Goal: Task Accomplishment & Management: Complete application form

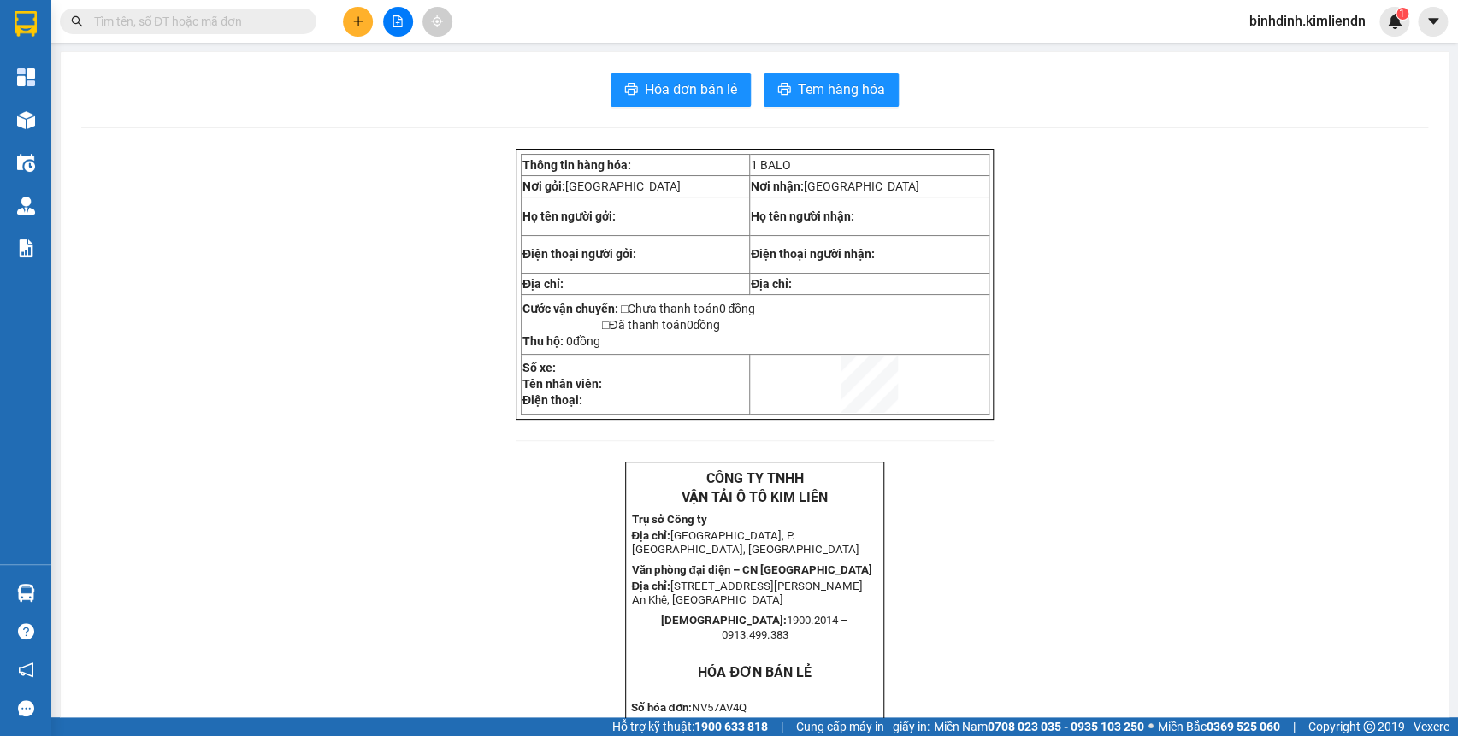
click at [245, 32] on span at bounding box center [188, 22] width 257 height 26
click at [233, 27] on input "text" at bounding box center [195, 21] width 202 height 19
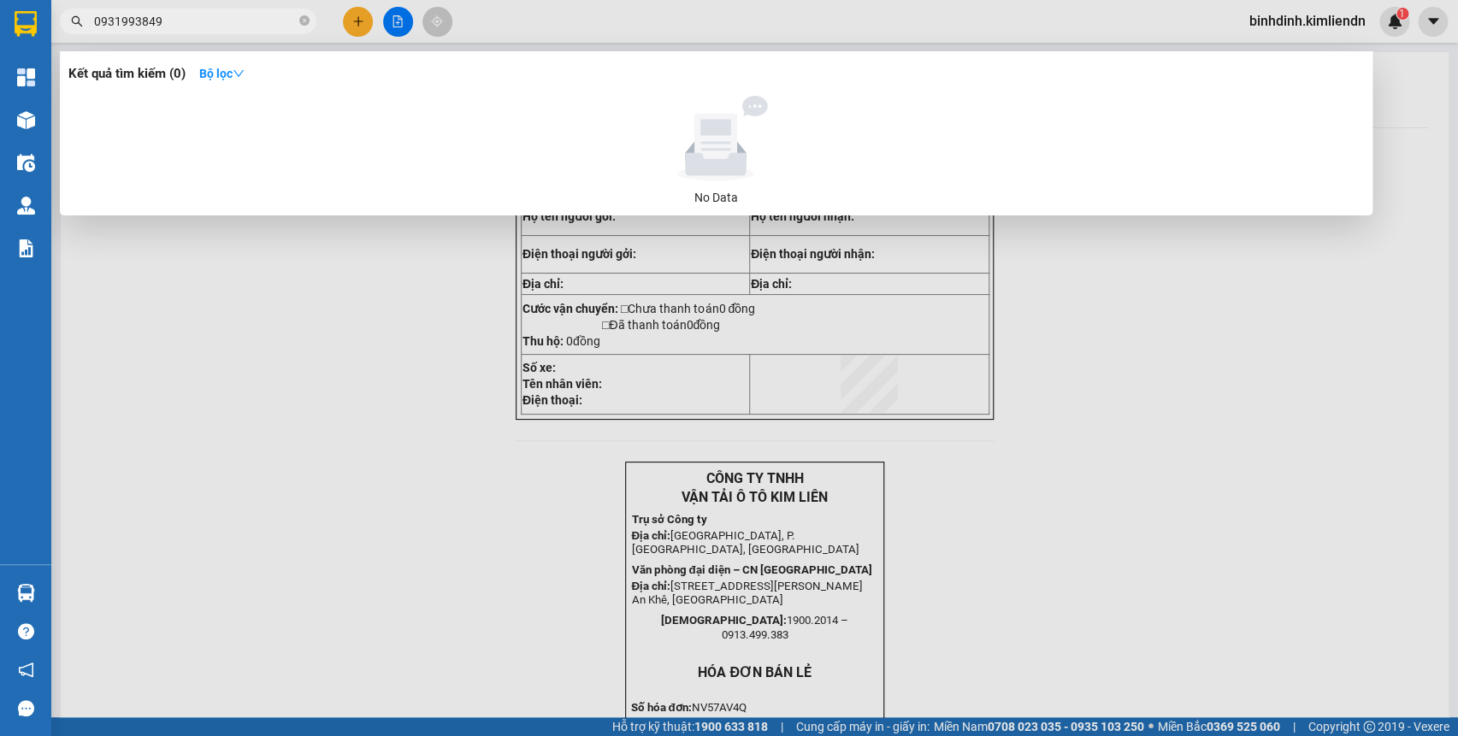
type input "0931993849"
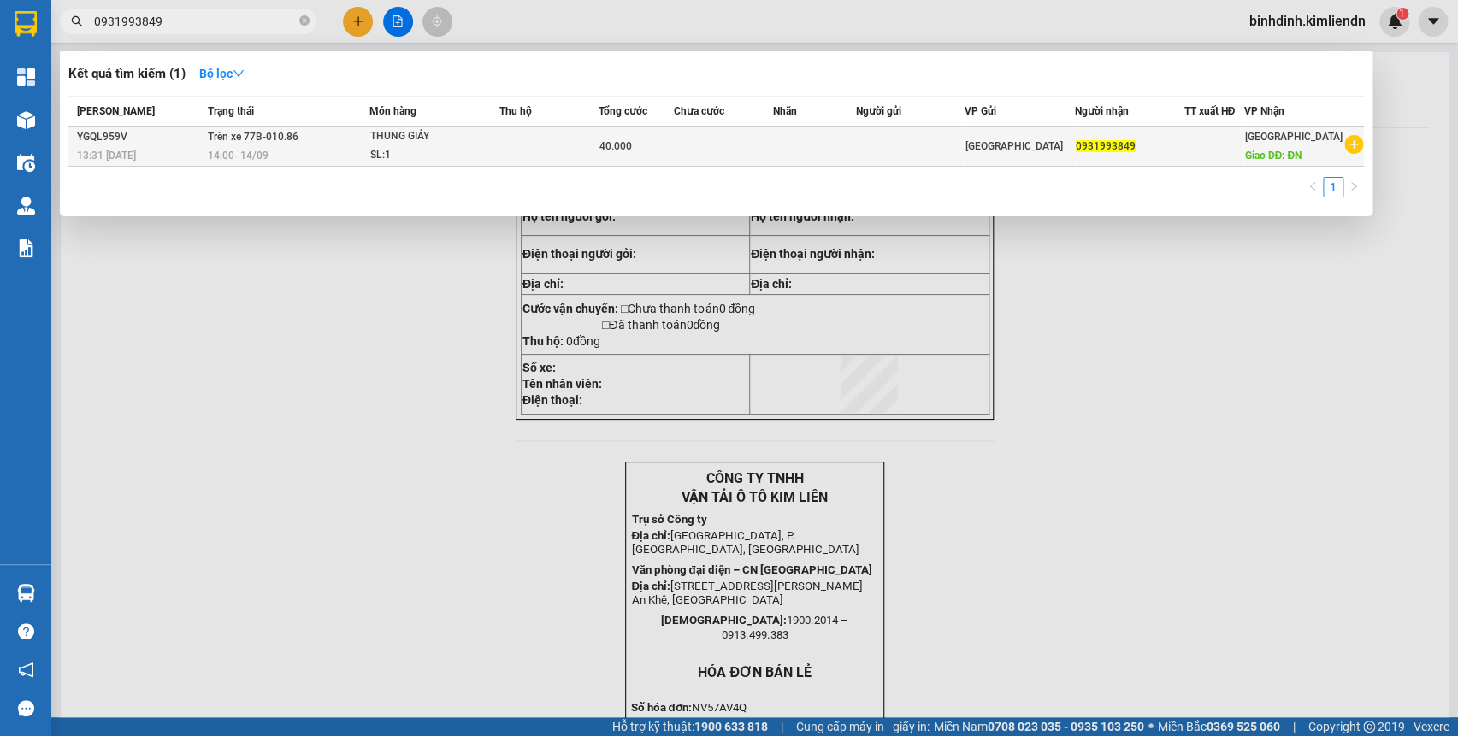
click at [467, 137] on div "THUNG GIÁY" at bounding box center [433, 136] width 128 height 19
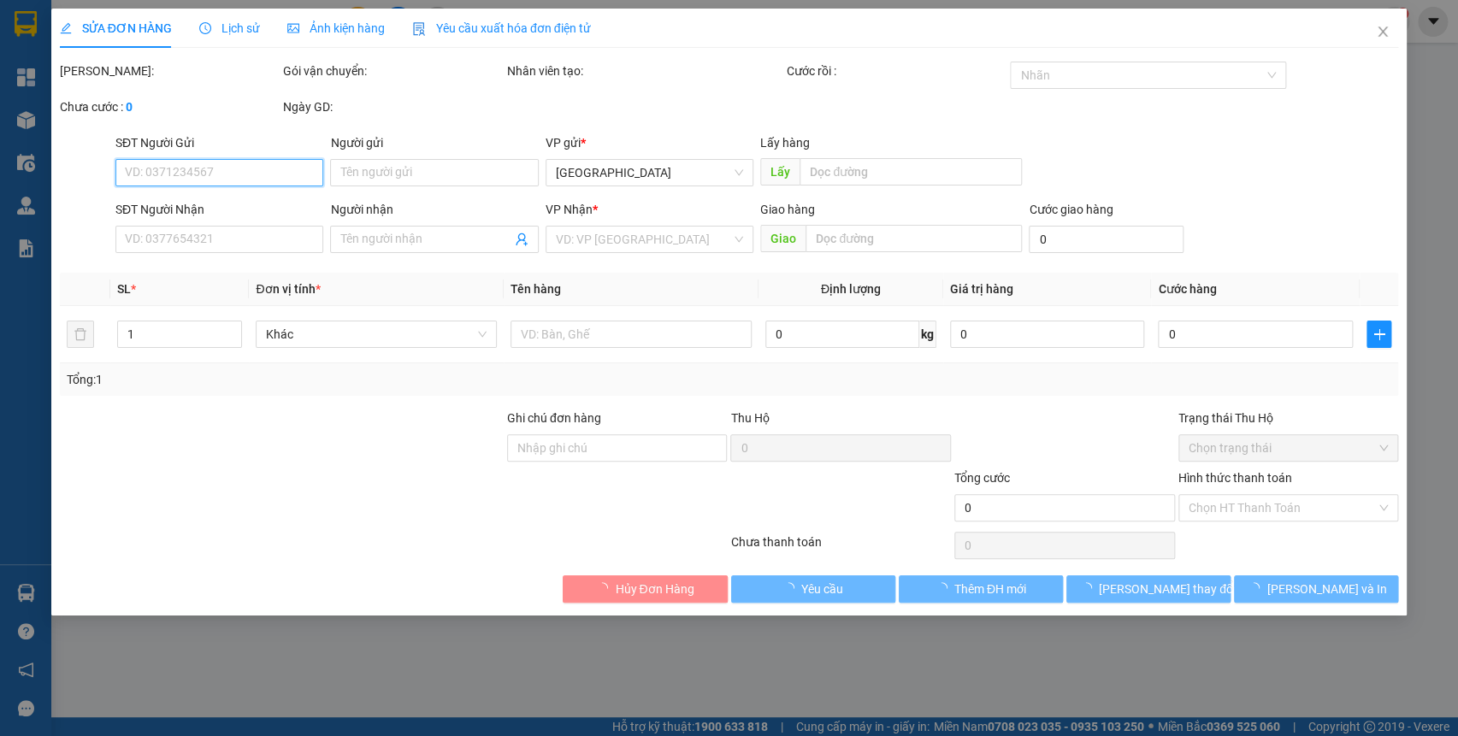
type input "0931993849"
type input "ĐN"
type input "0932433079 long"
type input "40.000"
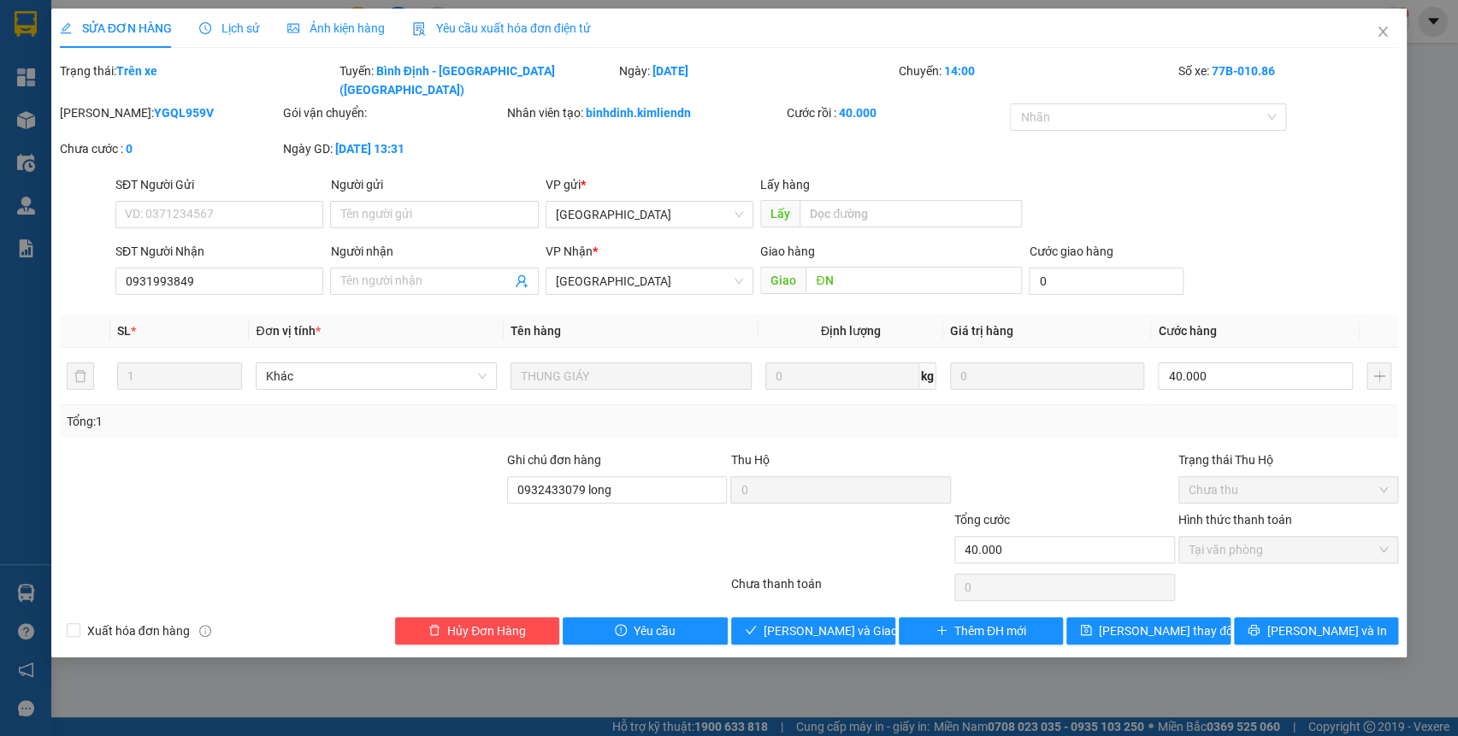
click at [666, 126] on div "[PERSON_NAME]: YGQL959V Gói vận chuyển: Nhân viên tạo: binhdinh.kimliendn Cước …" at bounding box center [729, 139] width 1343 height 72
click at [1391, 27] on span "Close" at bounding box center [1383, 33] width 48 height 48
